Goal: Find specific page/section: Find specific page/section

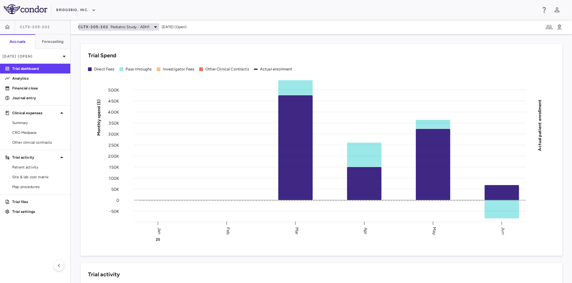
click at [91, 28] on span "CLTX-305-303" at bounding box center [93, 26] width 30 height 5
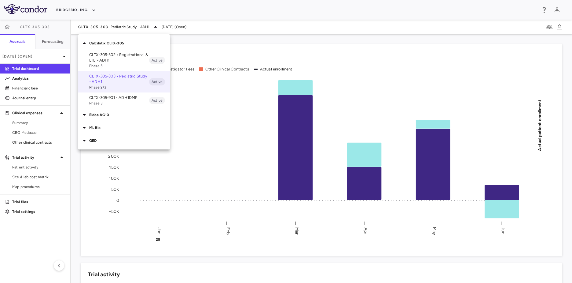
click at [82, 16] on div at bounding box center [286, 141] width 572 height 283
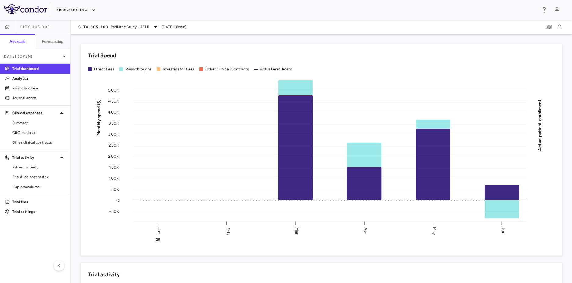
click at [83, 10] on div "Calcilytix CLTX-305 CLTX-305-302 • Registrational & LTE - ADH1 Phase 3 Active C…" at bounding box center [286, 141] width 572 height 283
click at [86, 12] on button "BridgeBio, Inc." at bounding box center [76, 10] width 40 height 10
click at [85, 79] on li "Caribou Biosciences" at bounding box center [81, 76] width 51 height 9
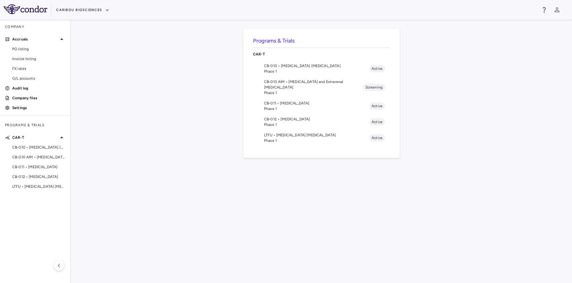
click at [170, 165] on div "Programs & Trials CAR-T CB-010 • [MEDICAL_DATA] [MEDICAL_DATA] Phase 1 Active C…" at bounding box center [322, 150] width 482 height 243
click at [282, 139] on li "LTFU • [MEDICAL_DATA] [MEDICAL_DATA] Phase 1 Active" at bounding box center [321, 138] width 137 height 16
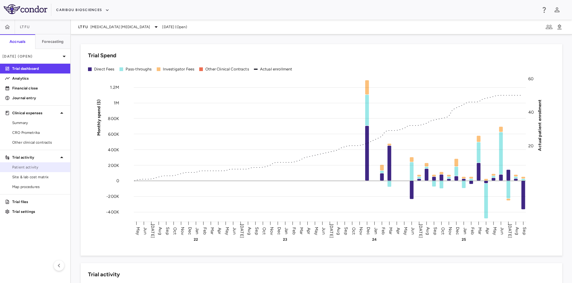
click at [51, 168] on span "Patient activity" at bounding box center [38, 167] width 53 height 6
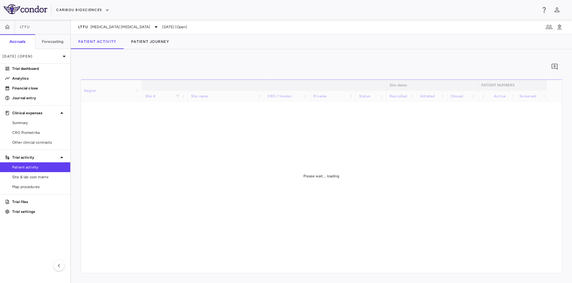
click at [255, 209] on div "Please wait... loading" at bounding box center [321, 175] width 481 height 193
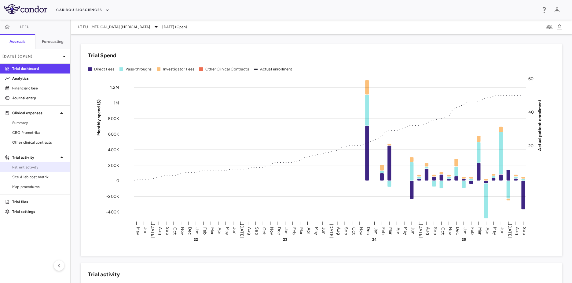
click at [30, 170] on link "Patient activity" at bounding box center [35, 166] width 70 height 9
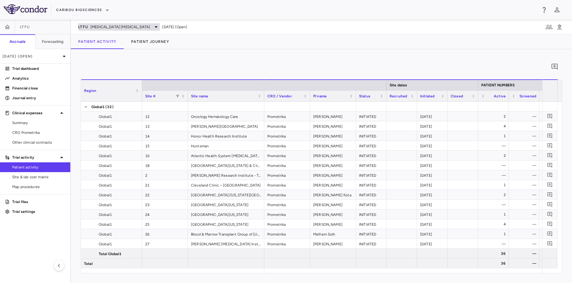
click at [120, 24] on span "[MEDICAL_DATA] [MEDICAL_DATA]" at bounding box center [121, 27] width 60 height 6
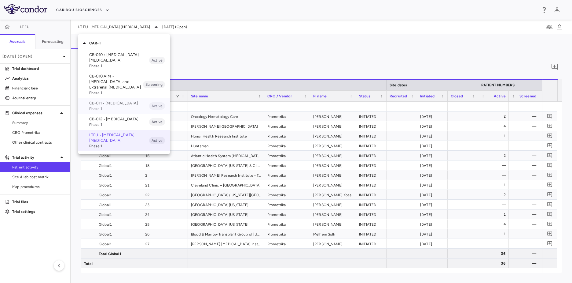
click at [106, 108] on span "Phase 1" at bounding box center [119, 109] width 60 height 6
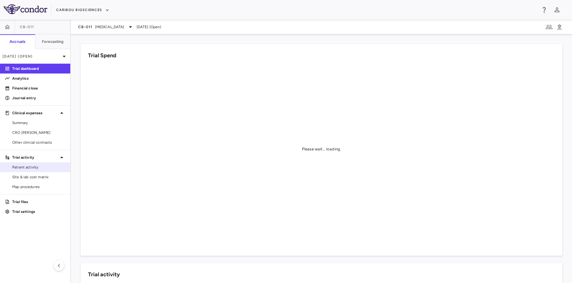
click at [39, 166] on span "Patient activity" at bounding box center [38, 167] width 53 height 6
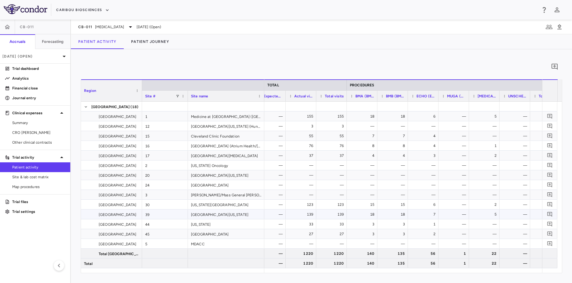
scroll to position [0, 1568]
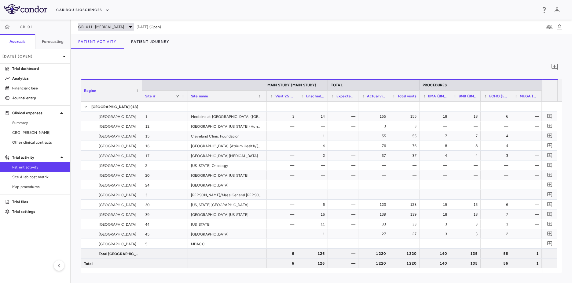
click at [96, 27] on span "Multiple Myeloma" at bounding box center [109, 27] width 29 height 6
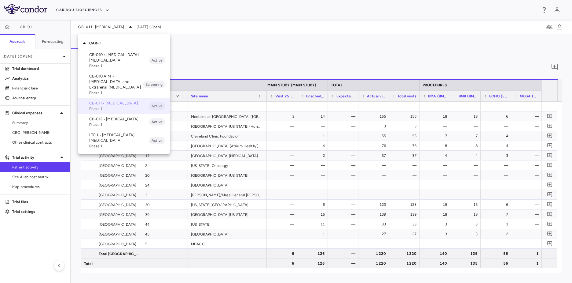
click at [134, 106] on span "Phase 1" at bounding box center [119, 109] width 60 height 6
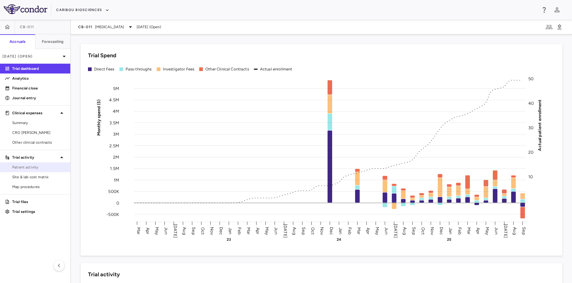
click at [40, 164] on link "Patient activity" at bounding box center [35, 166] width 70 height 9
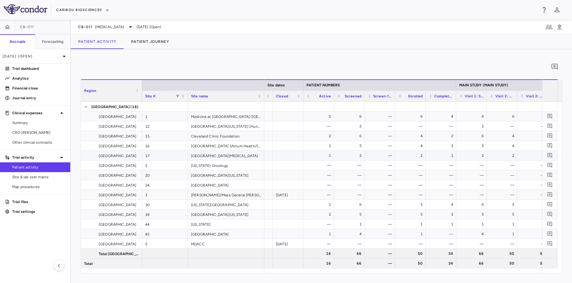
scroll to position [0, 208]
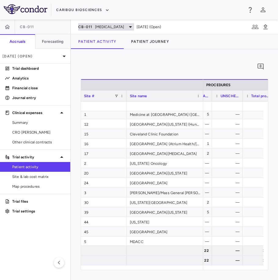
click at [116, 28] on span "Multiple Myeloma" at bounding box center [109, 27] width 29 height 6
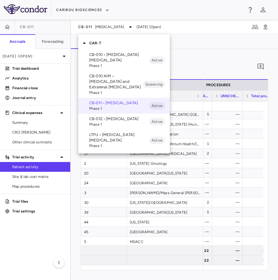
click at [120, 55] on p "CB-010 • [MEDICAL_DATA] [MEDICAL_DATA]" at bounding box center [119, 57] width 60 height 11
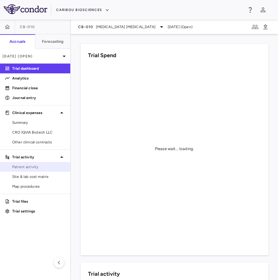
click at [27, 166] on span "Patient activity" at bounding box center [38, 167] width 53 height 6
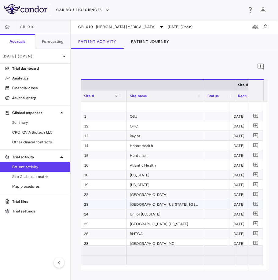
scroll to position [0, 188]
